Goal: Task Accomplishment & Management: Use online tool/utility

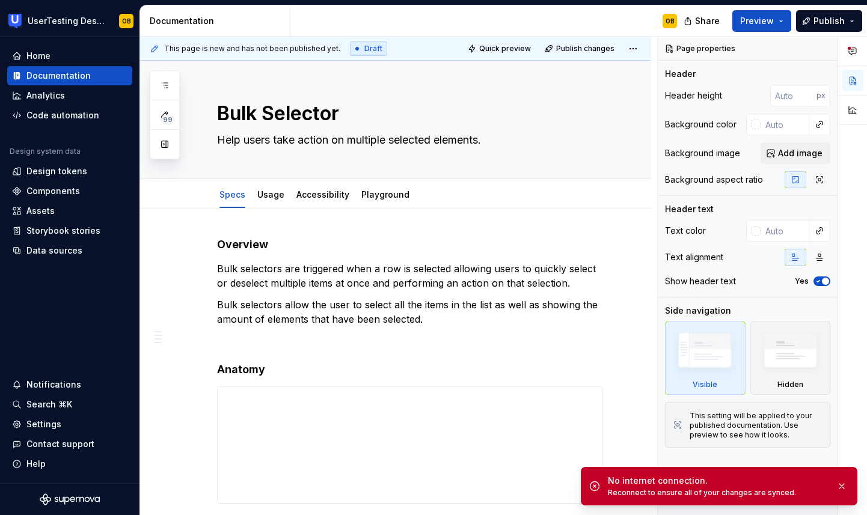
click at [65, 100] on div "Analytics" at bounding box center [69, 96] width 115 height 12
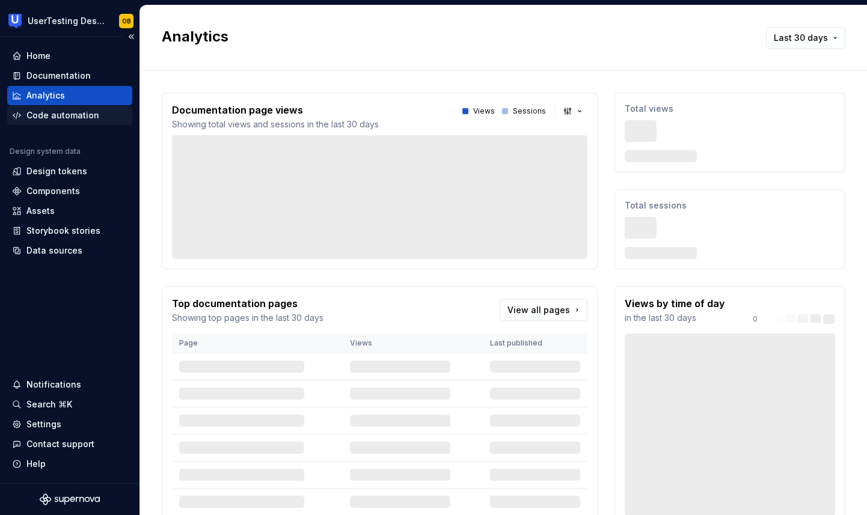
click at [50, 113] on div "Code automation" at bounding box center [62, 115] width 73 height 12
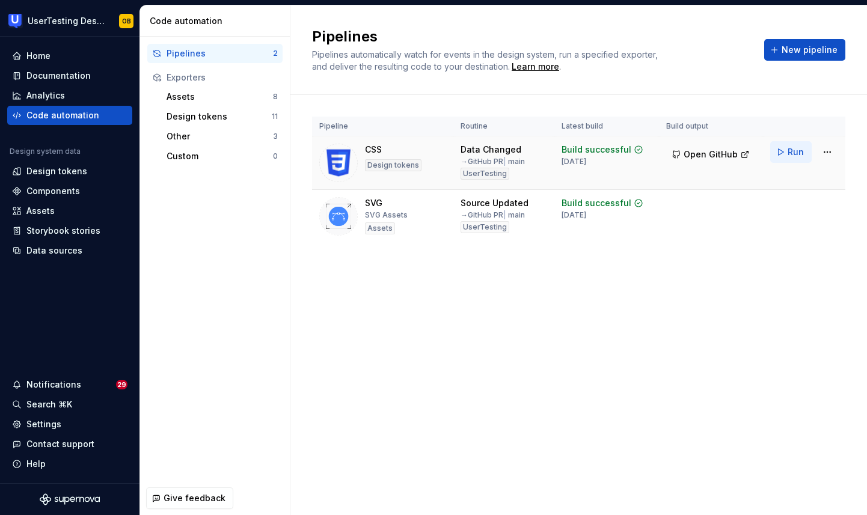
click at [788, 151] on span "Run" at bounding box center [795, 152] width 16 height 12
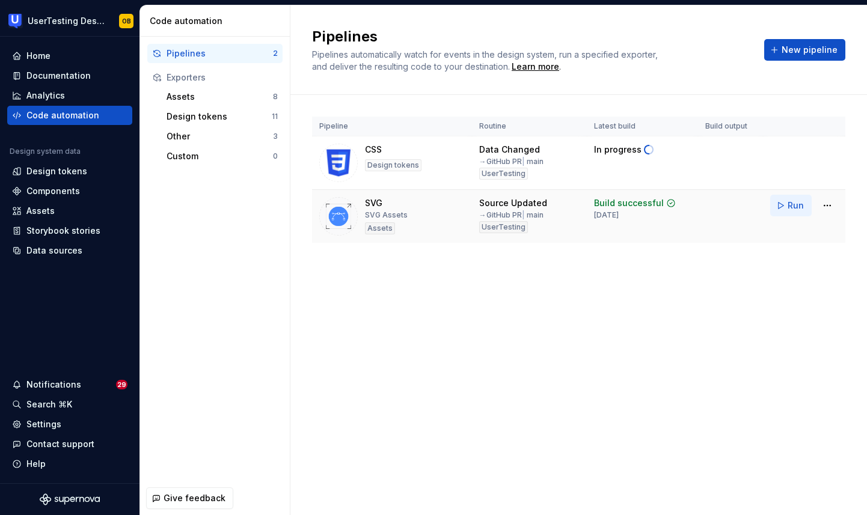
click at [788, 205] on span "Run" at bounding box center [795, 206] width 16 height 12
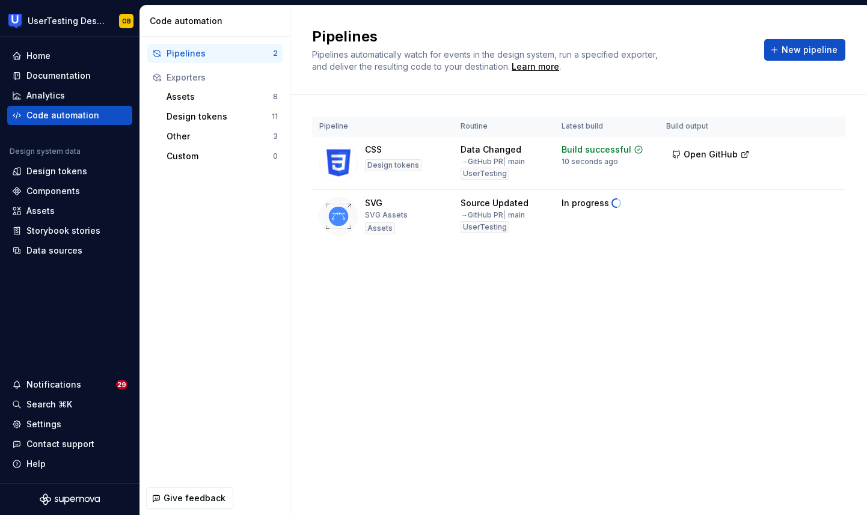
click at [423, 379] on div "Pipelines Pipelines automatically watch for events in the design system, run a …" at bounding box center [578, 260] width 576 height 510
